Goal: Information Seeking & Learning: Learn about a topic

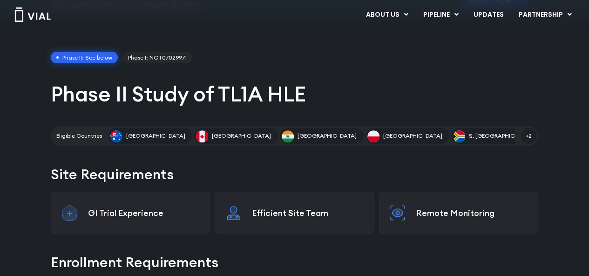
scroll to position [74, 0]
click at [465, 197] on div "Remote Monitoring" at bounding box center [458, 213] width 159 height 42
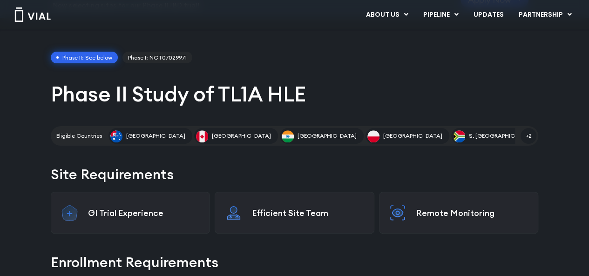
click at [464, 224] on div "Remote Monitoring" at bounding box center [458, 213] width 159 height 42
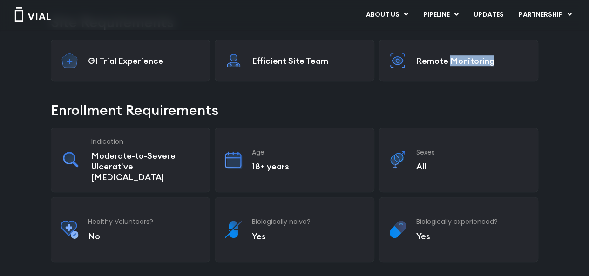
scroll to position [242, 0]
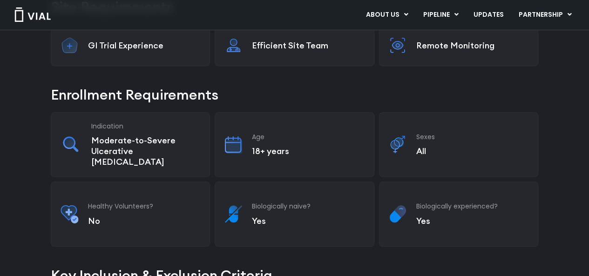
click at [174, 116] on div "Indication Moderate-to-Severe Ulcerative [MEDICAL_DATA]" at bounding box center [130, 144] width 159 height 65
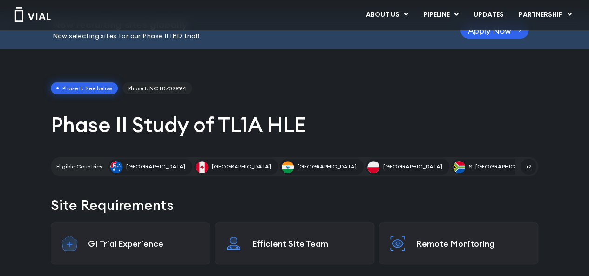
scroll to position [0, 0]
